Goal: Task Accomplishment & Management: Use online tool/utility

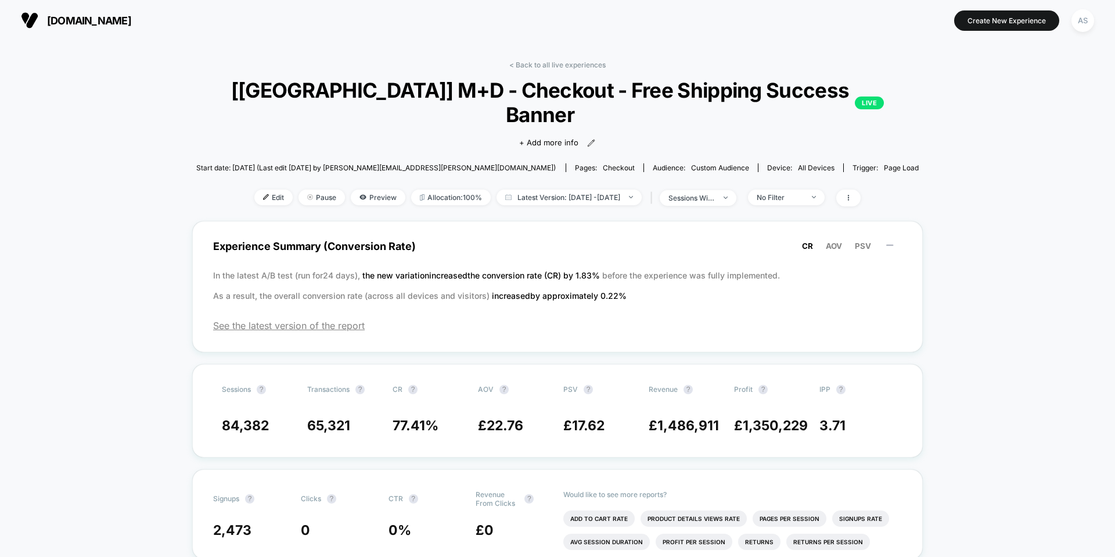
click at [126, 26] on span "[DOMAIN_NAME]" at bounding box center [89, 21] width 84 height 12
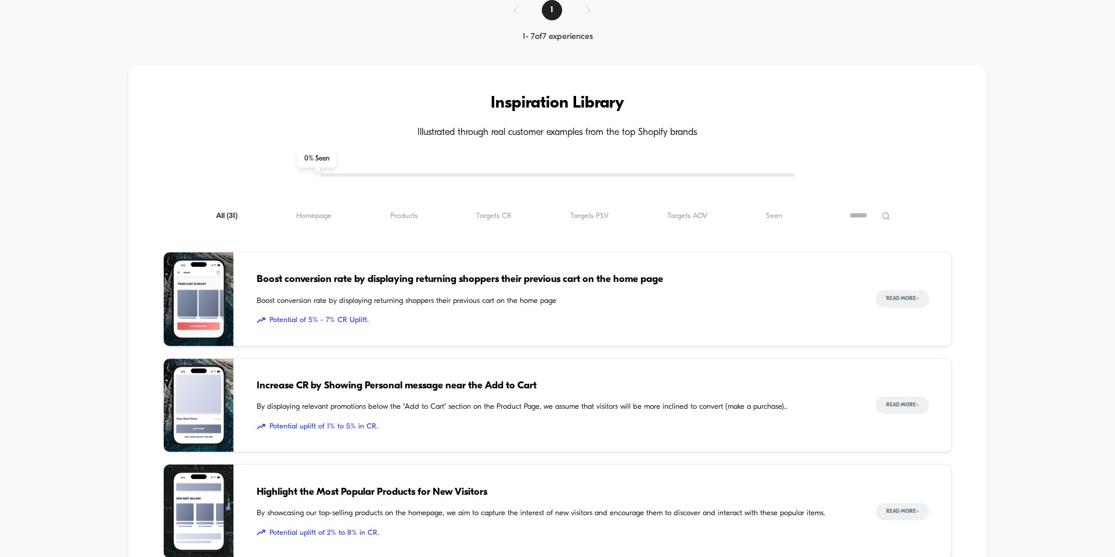
scroll to position [763, 0]
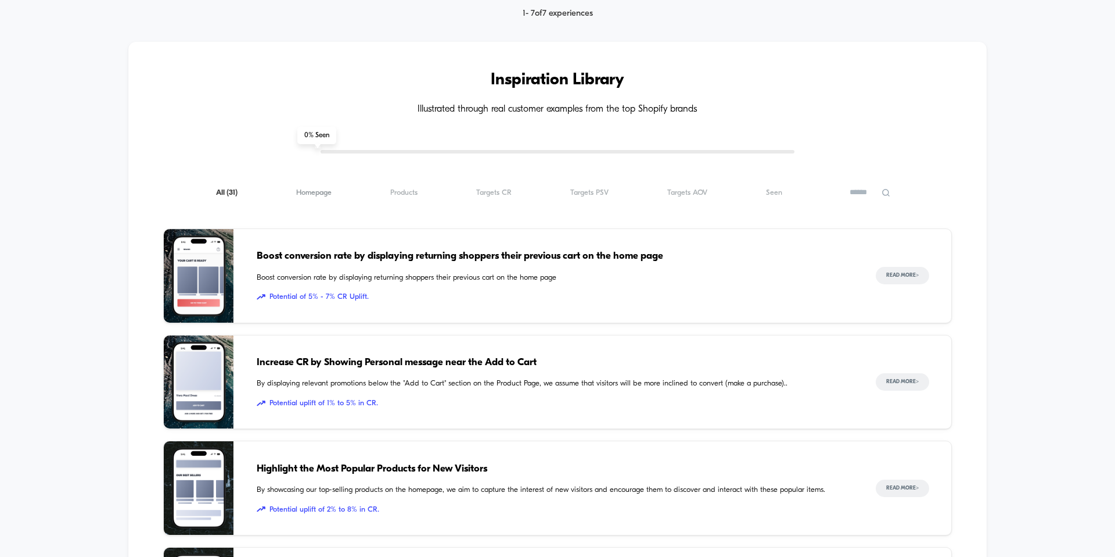
click at [308, 188] on span "Homepage ( 31 )" at bounding box center [313, 192] width 35 height 9
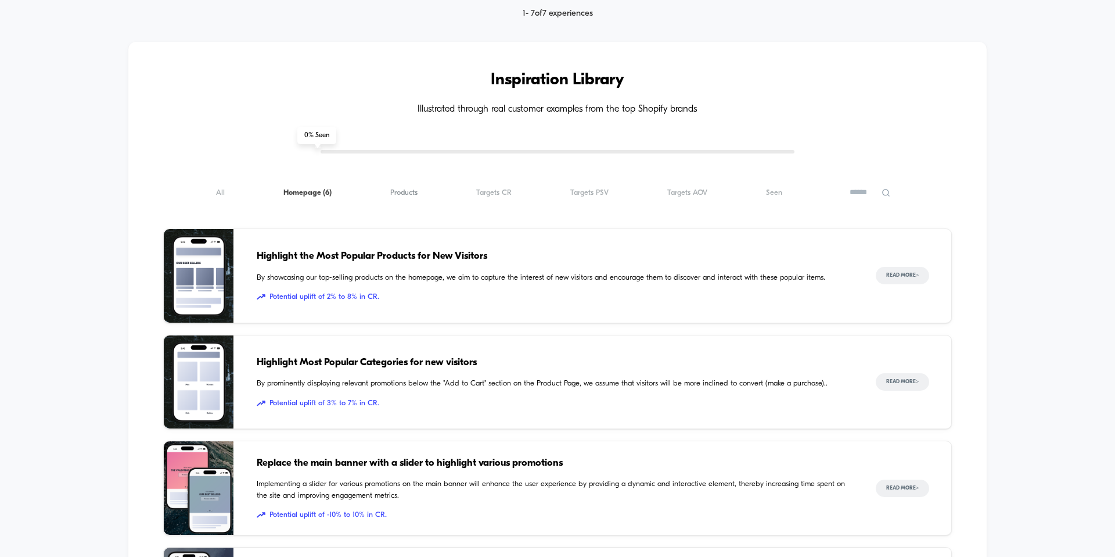
click at [403, 188] on span "Products ( 6 )" at bounding box center [403, 192] width 27 height 9
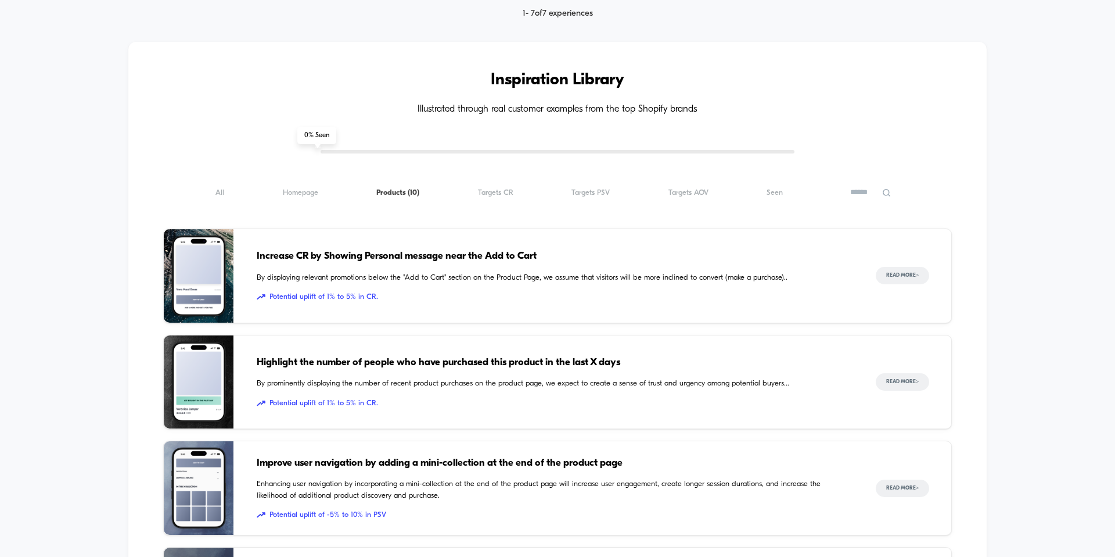
click at [475, 191] on div "All ( 10 ) Homepage ( 10 ) Products ( 10 ) Targets CR ( 10 ) Targets PSV ( 10 )…" at bounding box center [557, 192] width 789 height 14
click at [493, 188] on span "Targets CR ( 10 )" at bounding box center [495, 192] width 35 height 9
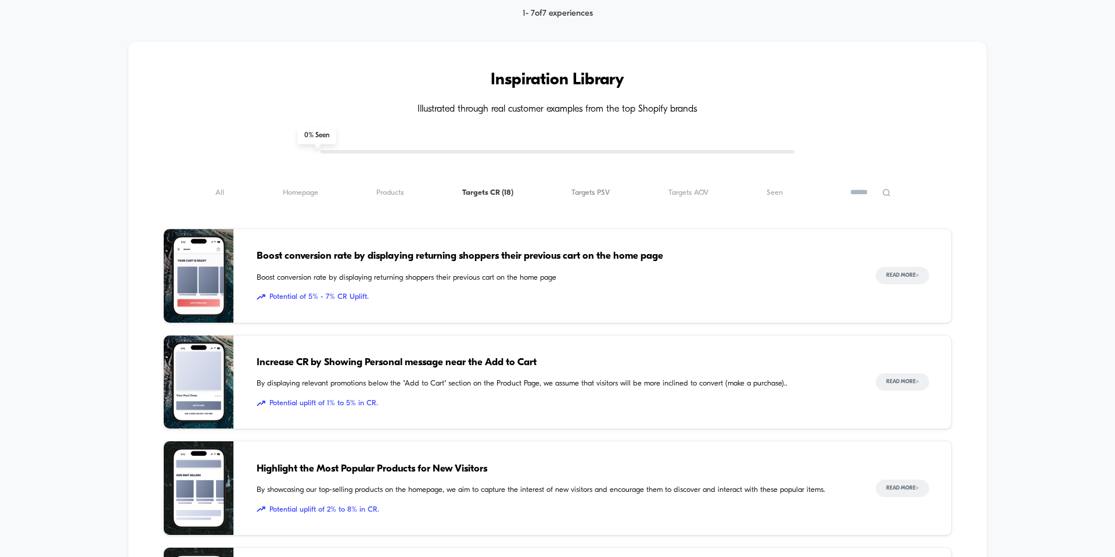
click at [591, 188] on span "Targets PSV ( 18 )" at bounding box center [591, 192] width 38 height 9
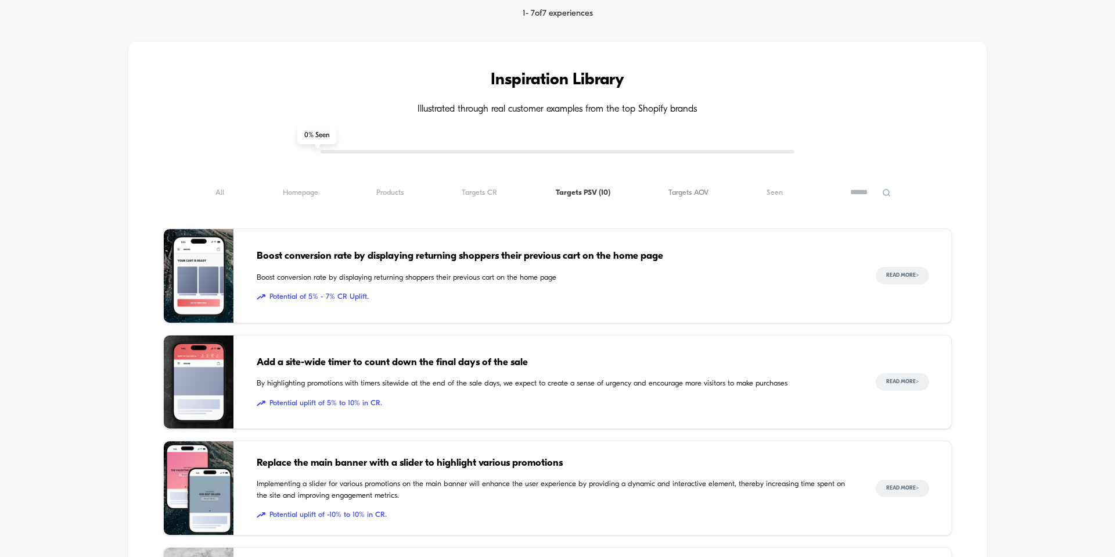
click at [693, 189] on span "Targets AOV ( 10 )" at bounding box center [689, 192] width 40 height 9
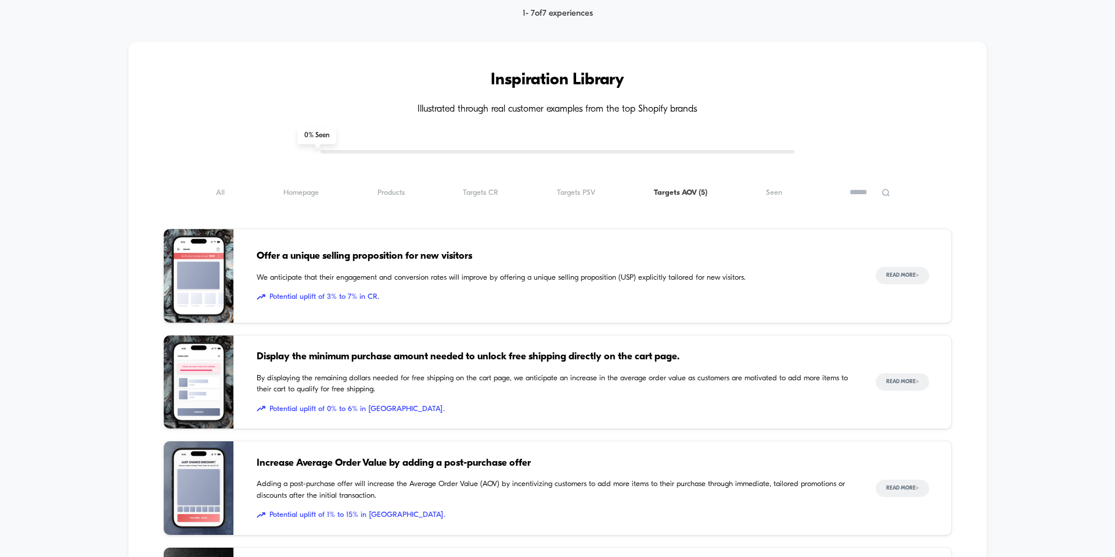
click at [766, 192] on div "All ( 5 ) Homepage ( 5 ) Products ( 5 ) Targets CR ( 5 ) Targets PSV ( 5 ) Targ…" at bounding box center [557, 192] width 789 height 14
click at [776, 188] on span "Seen ( 5 )" at bounding box center [774, 192] width 16 height 9
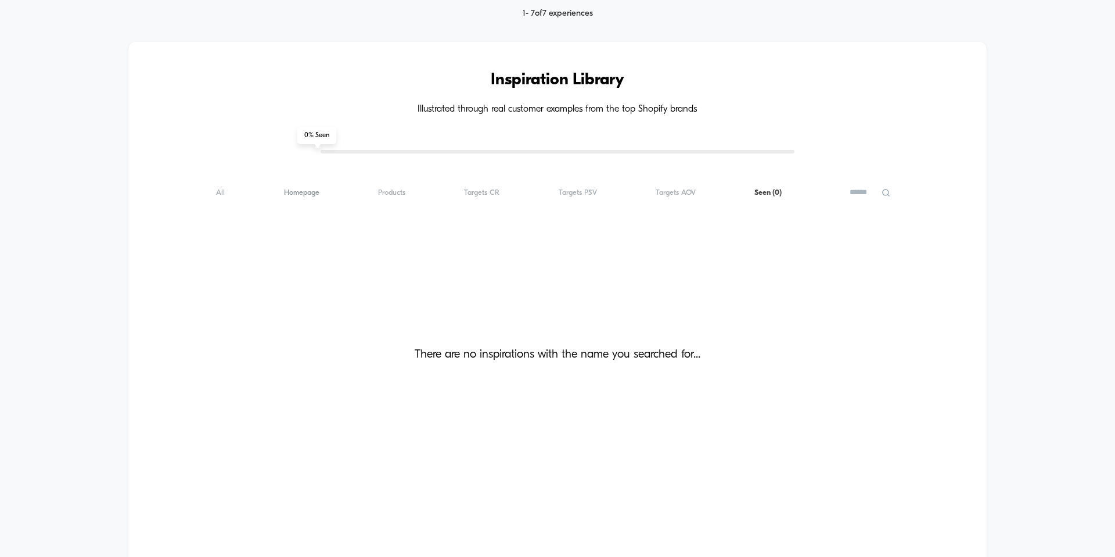
click at [304, 188] on span "Homepage ( 0 )" at bounding box center [301, 192] width 35 height 9
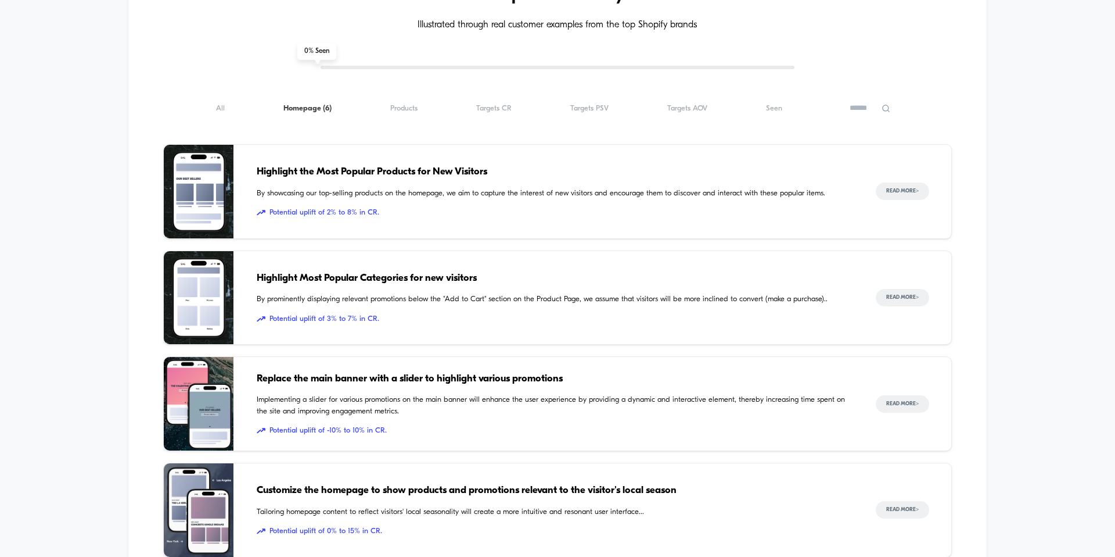
scroll to position [846, 0]
click at [399, 107] on span "Products ( 6 )" at bounding box center [403, 109] width 27 height 9
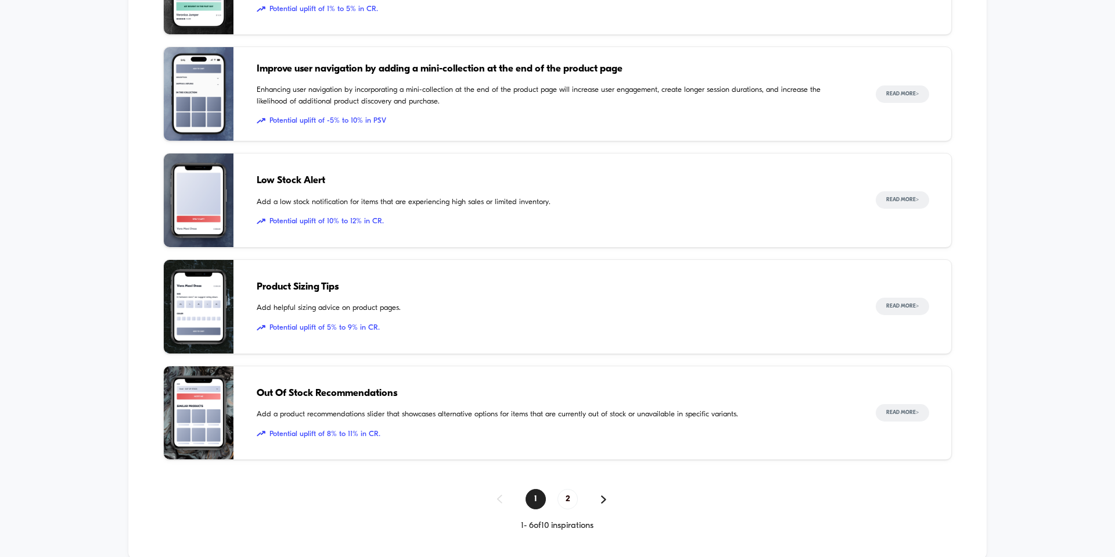
scroll to position [1209, 0]
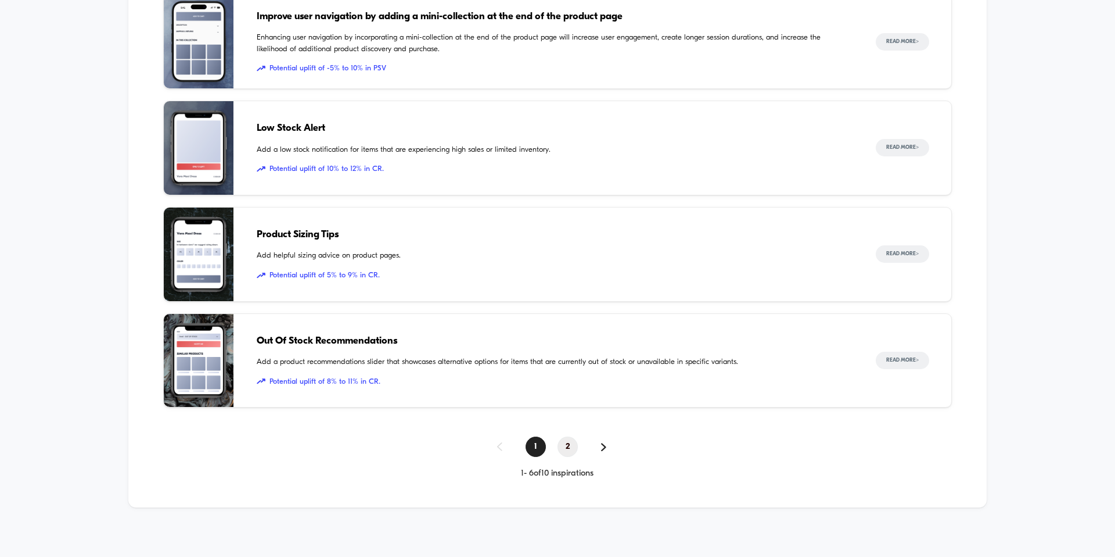
click at [566, 443] on span "2" at bounding box center [568, 446] width 20 height 20
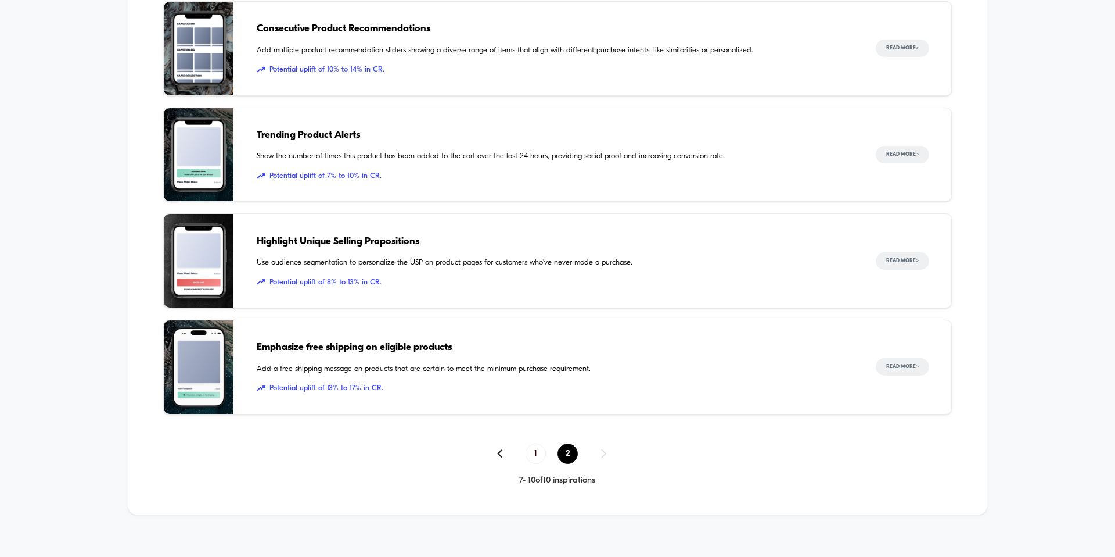
scroll to position [996, 0]
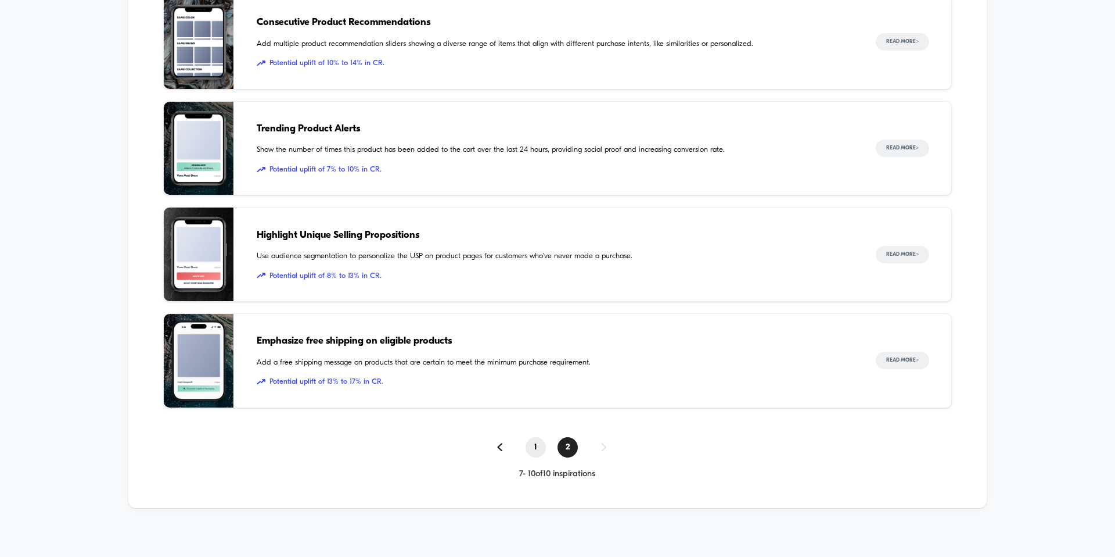
click at [537, 442] on span "1" at bounding box center [536, 447] width 20 height 20
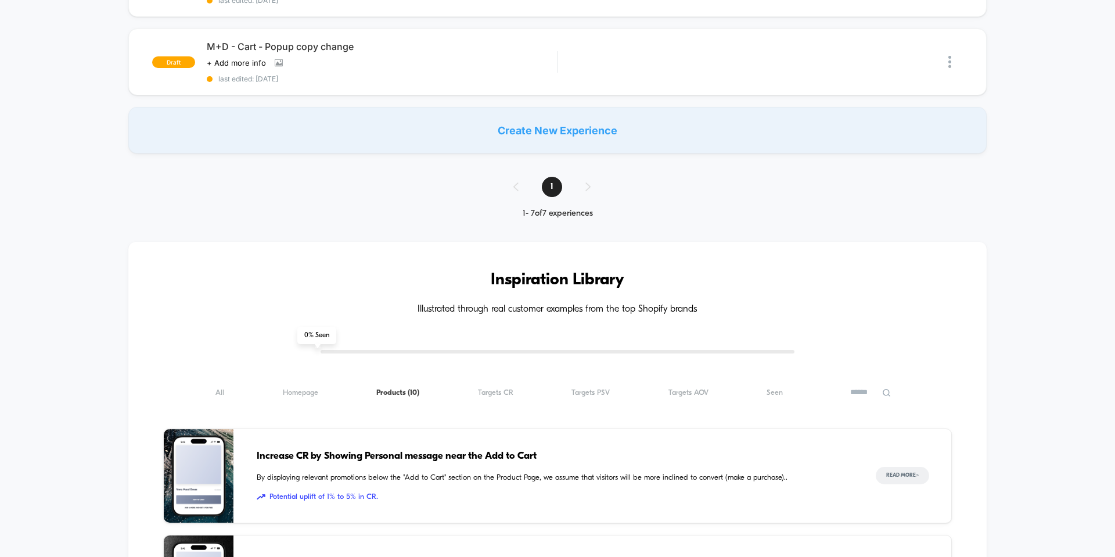
scroll to position [587, 0]
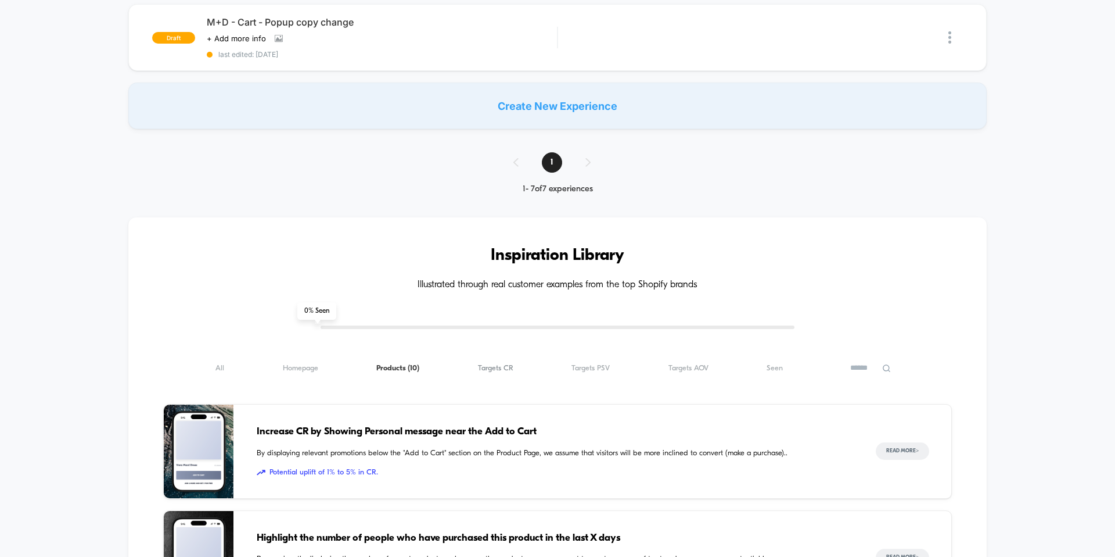
click at [504, 364] on span "Targets CR ( 10 )" at bounding box center [495, 368] width 35 height 9
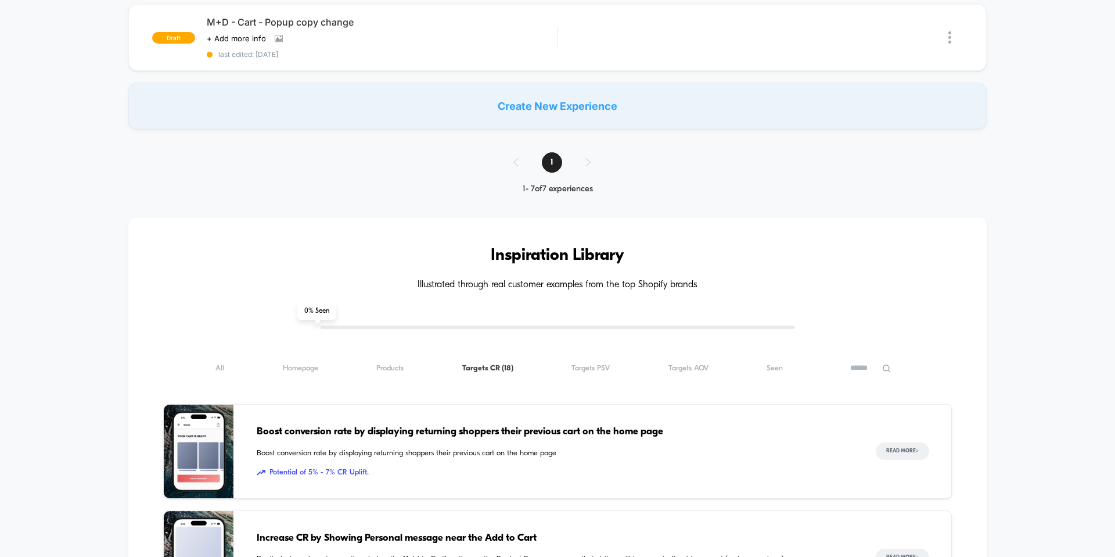
click at [571, 361] on div "All ( 18 ) Homepage ( 18 ) Products ( 18 ) Targets CR ( 18 ) Targets PSV ( 18 )…" at bounding box center [557, 368] width 789 height 14
click at [575, 364] on span "Targets PSV ( 18 )" at bounding box center [591, 368] width 38 height 9
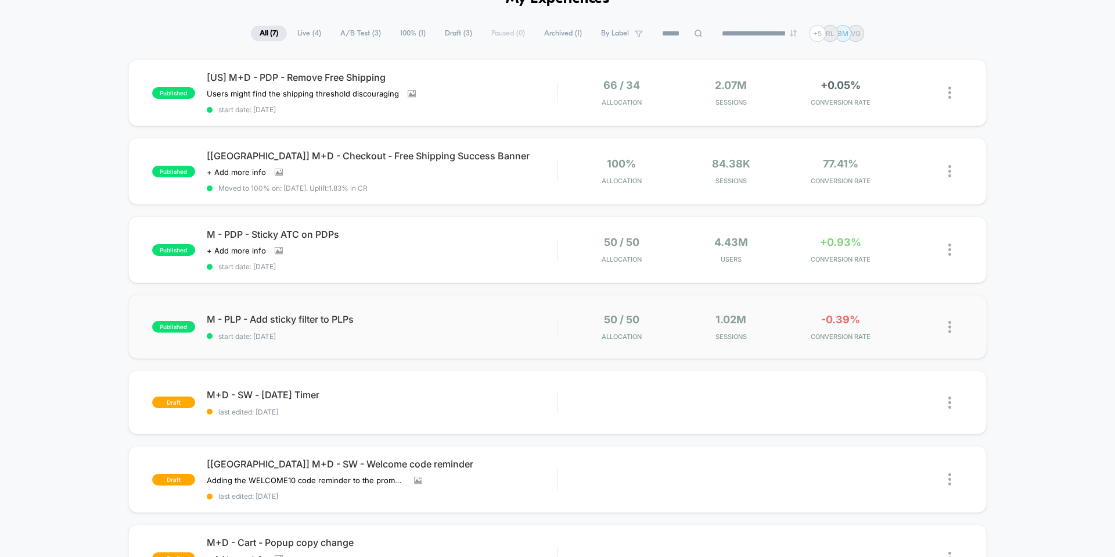
scroll to position [0, 0]
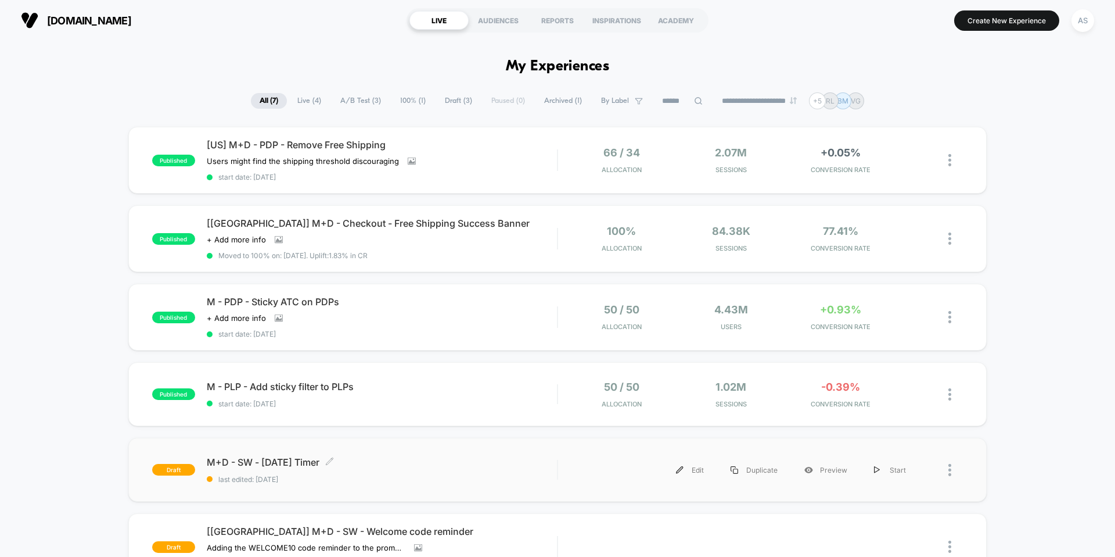
click at [288, 456] on span "M+D - SW - [DATE] Timer Click to edit experience details" at bounding box center [382, 462] width 350 height 12
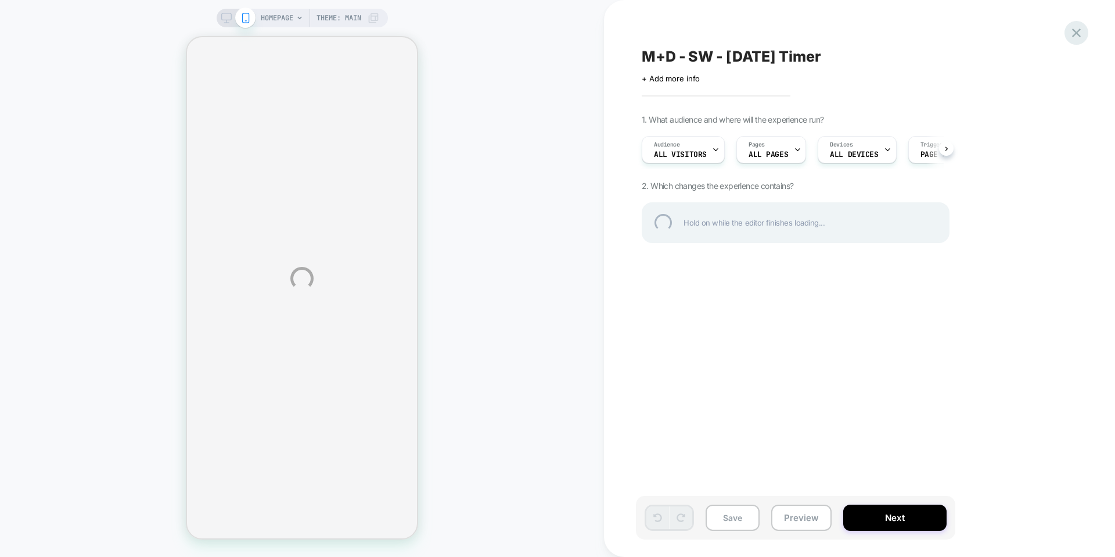
click at [1081, 37] on div at bounding box center [1077, 33] width 24 height 24
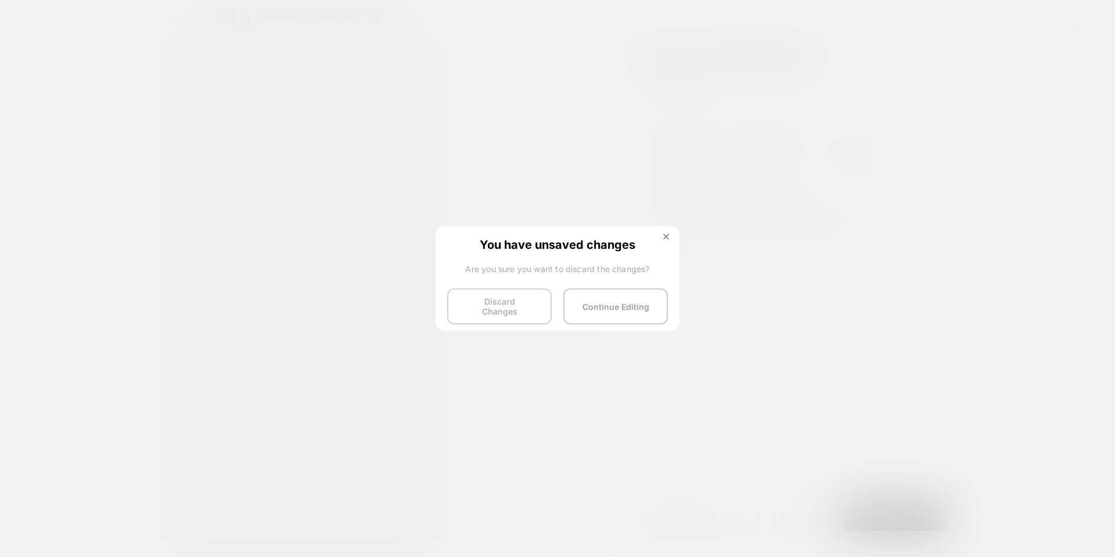
click at [523, 293] on button "Discard Changes" at bounding box center [499, 306] width 105 height 36
